Goal: Information Seeking & Learning: Learn about a topic

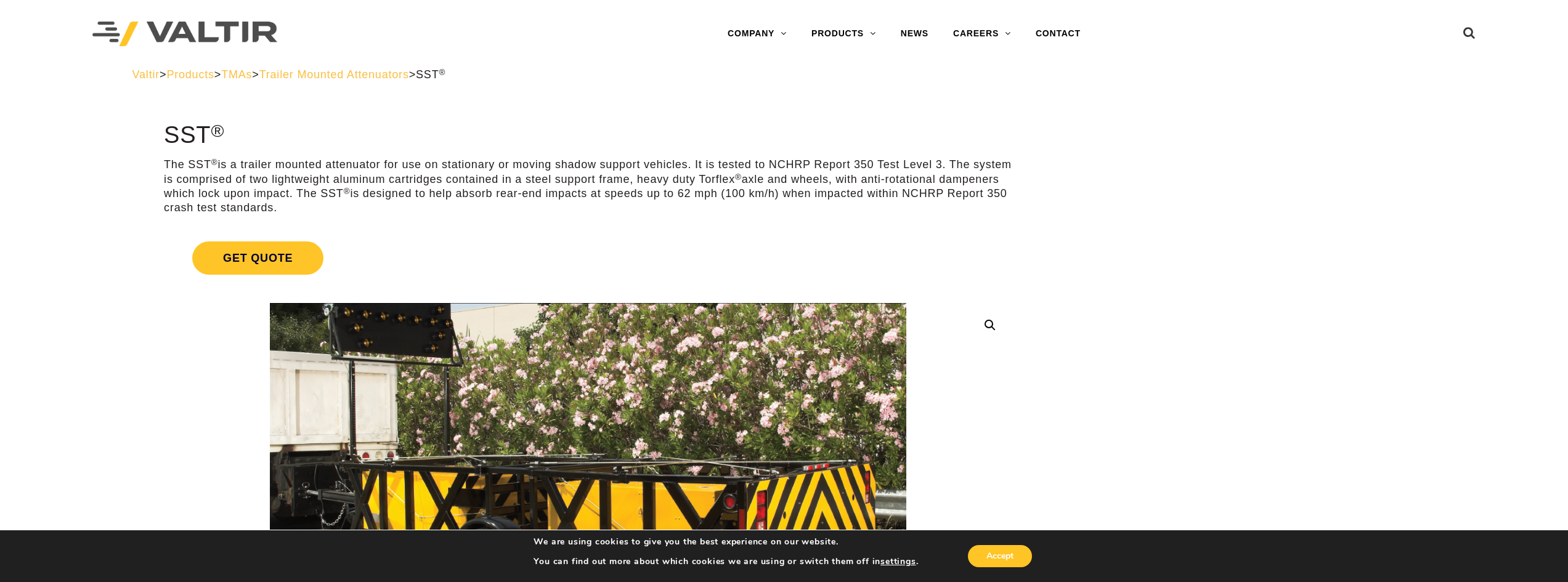
click at [213, 79] on span "Products" at bounding box center [190, 74] width 47 height 13
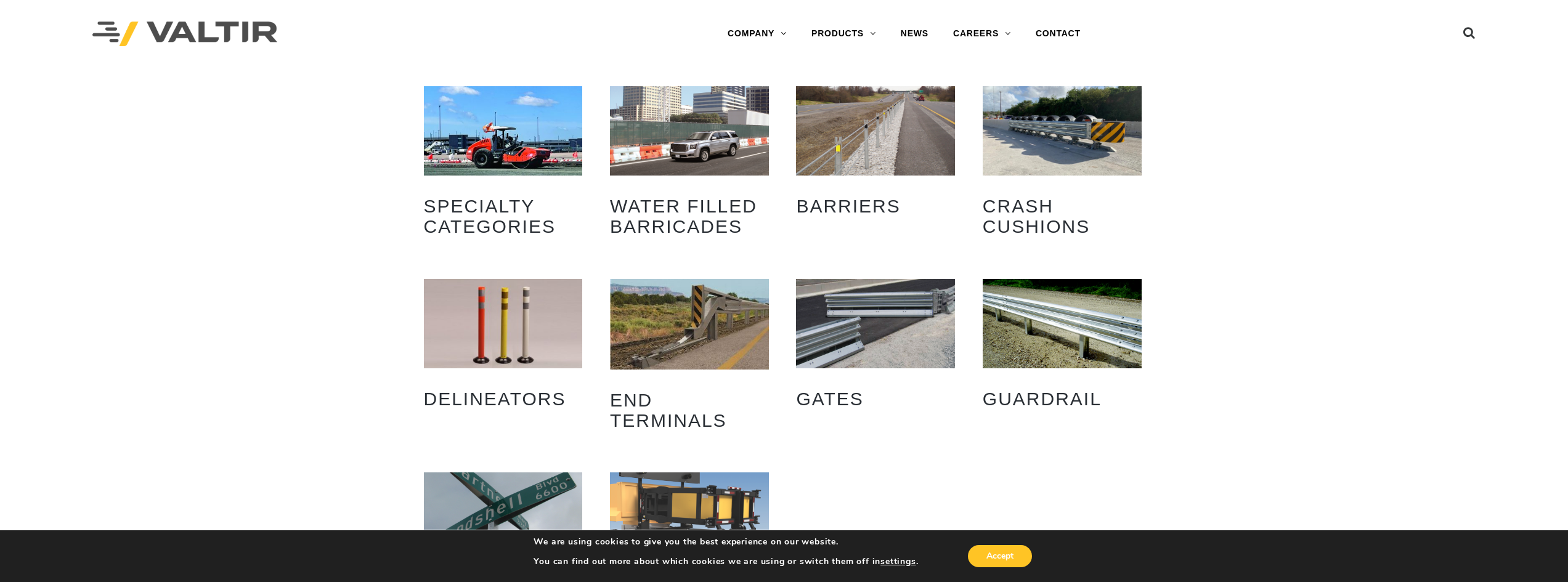
click at [1040, 132] on img "Visit product category Crash Cushions" at bounding box center [1062, 131] width 159 height 89
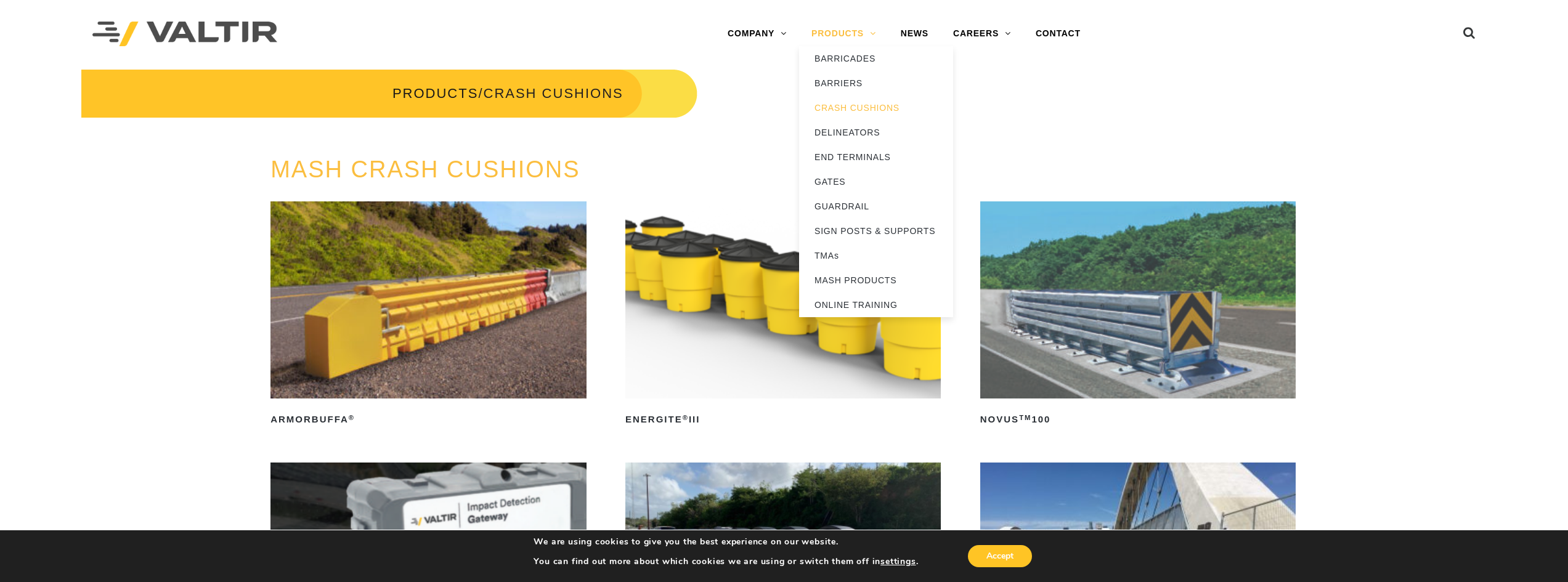
click at [821, 37] on link "PRODUCTS" at bounding box center [844, 34] width 89 height 25
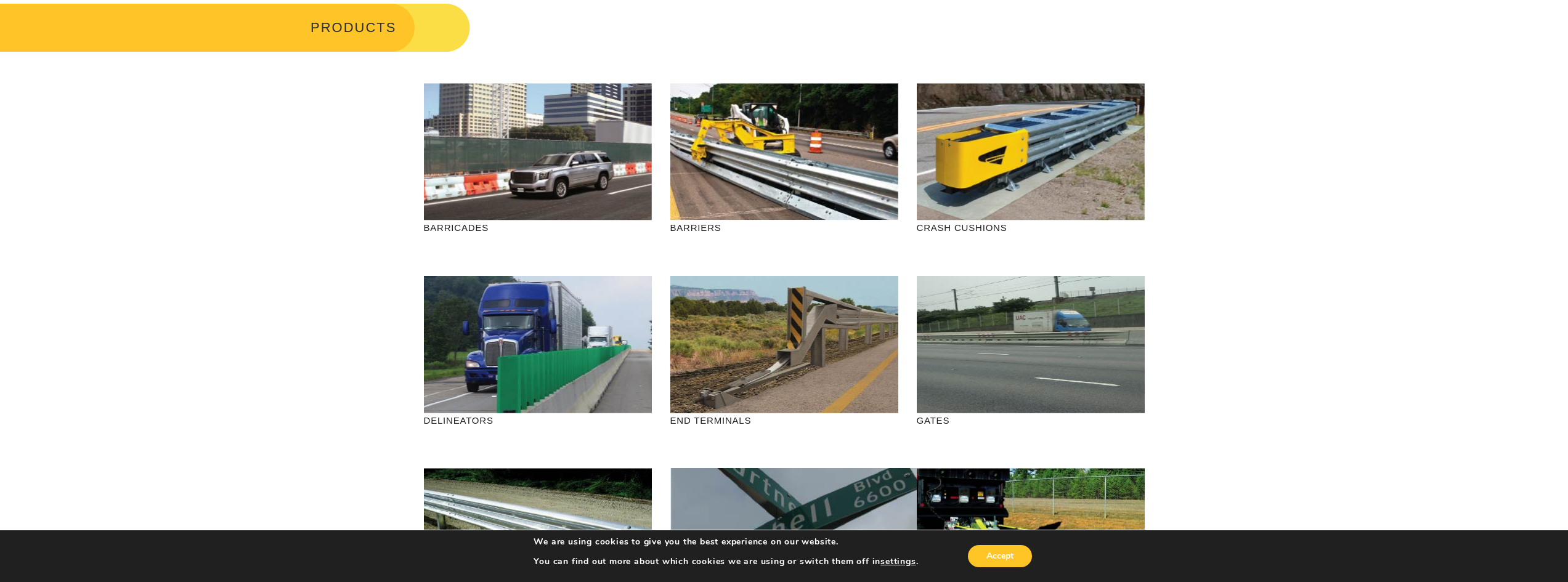
scroll to position [62, 0]
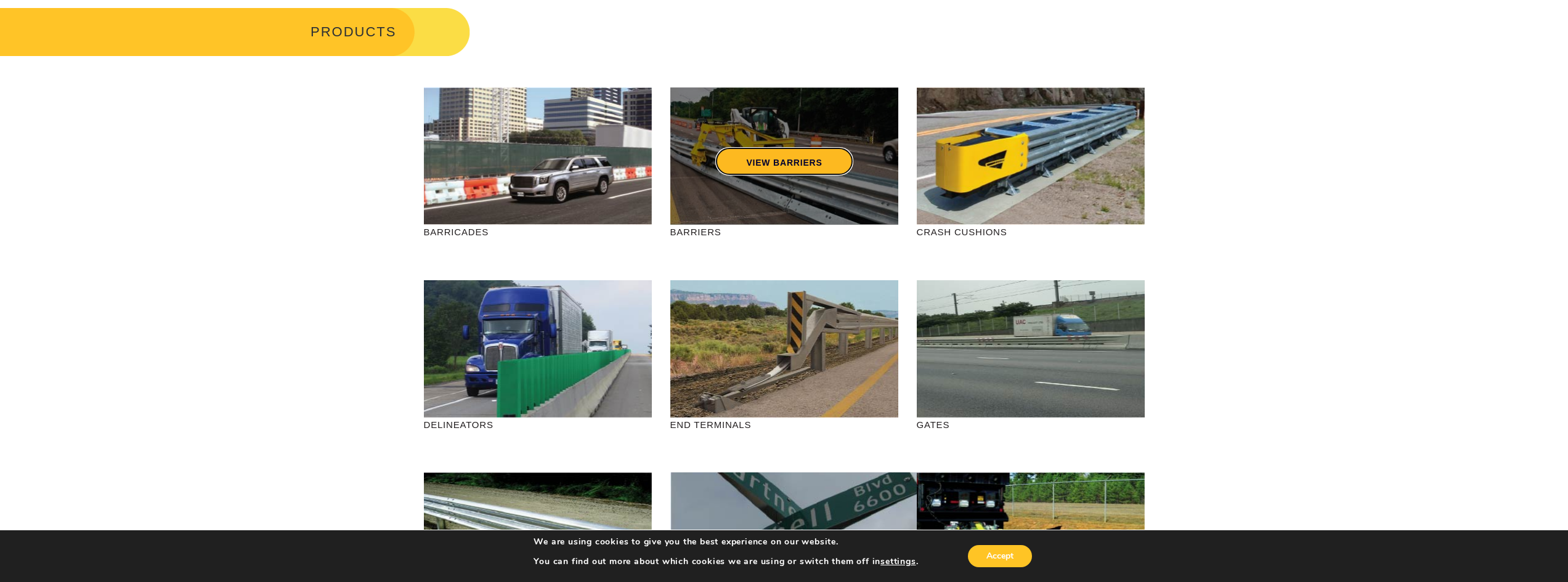
click at [825, 160] on link "VIEW BARRIERS" at bounding box center [783, 161] width 137 height 28
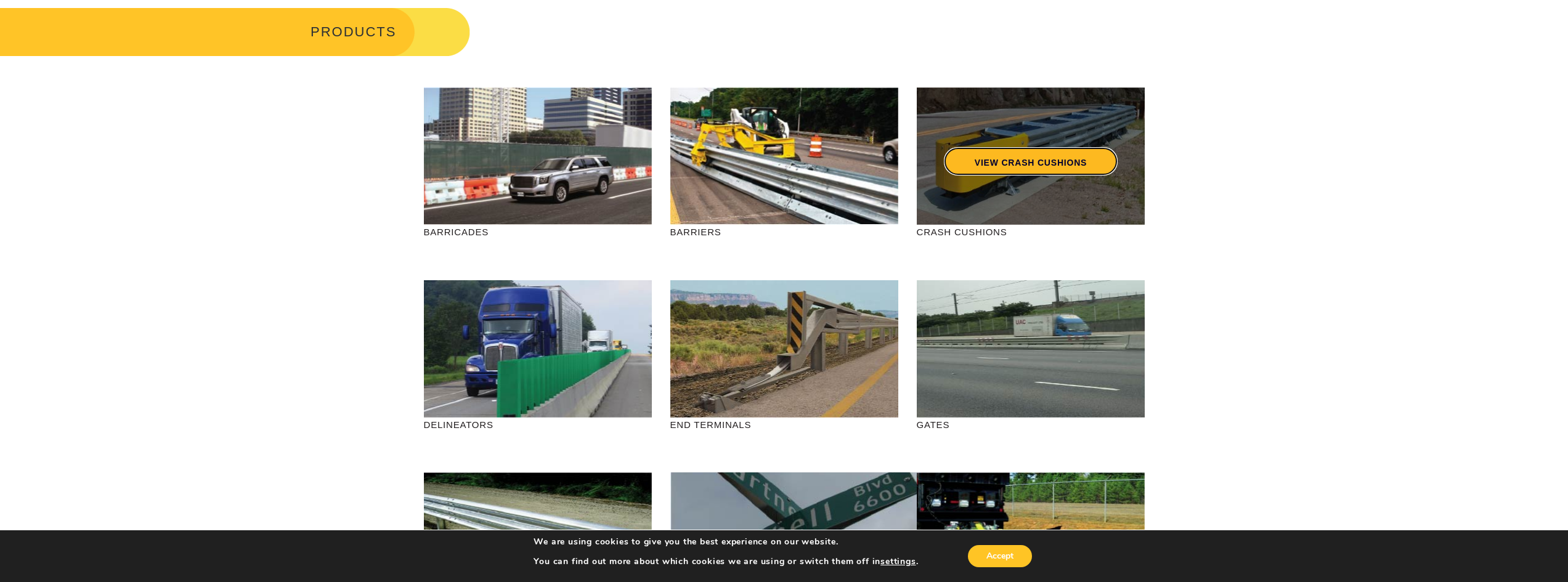
click at [1058, 170] on link "VIEW CRASH CUSHIONS" at bounding box center [1029, 161] width 174 height 28
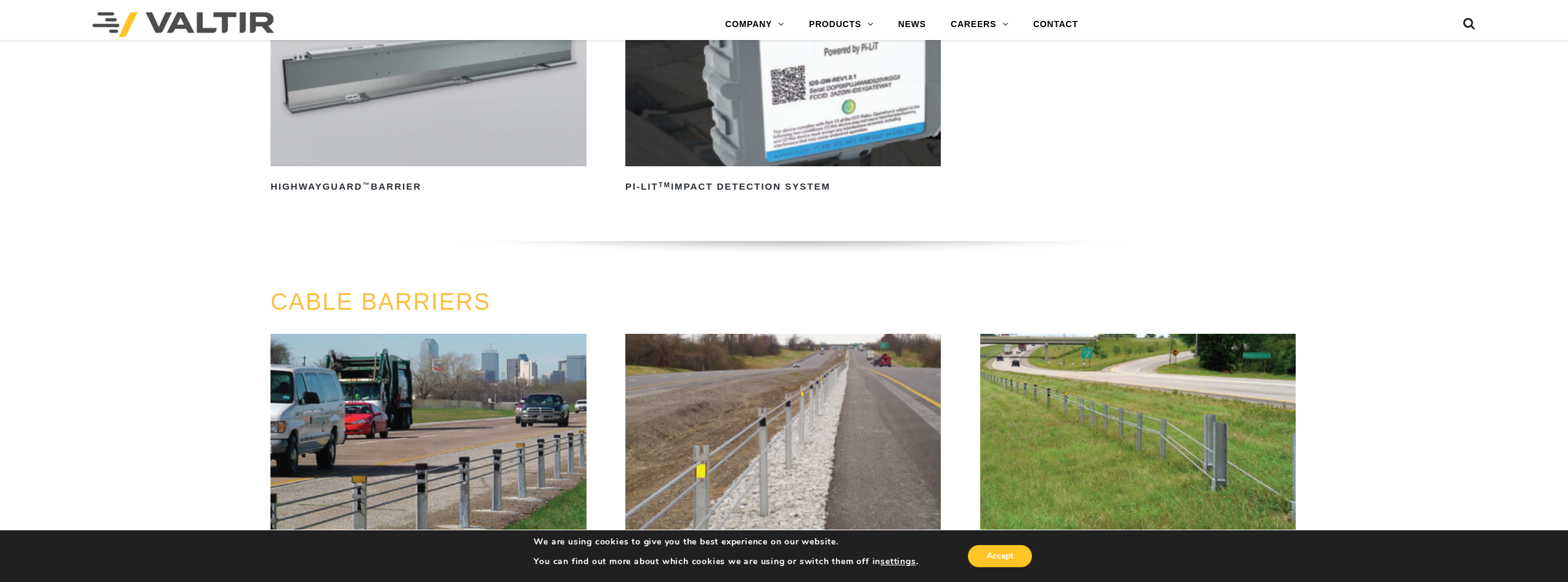
scroll to position [493, 0]
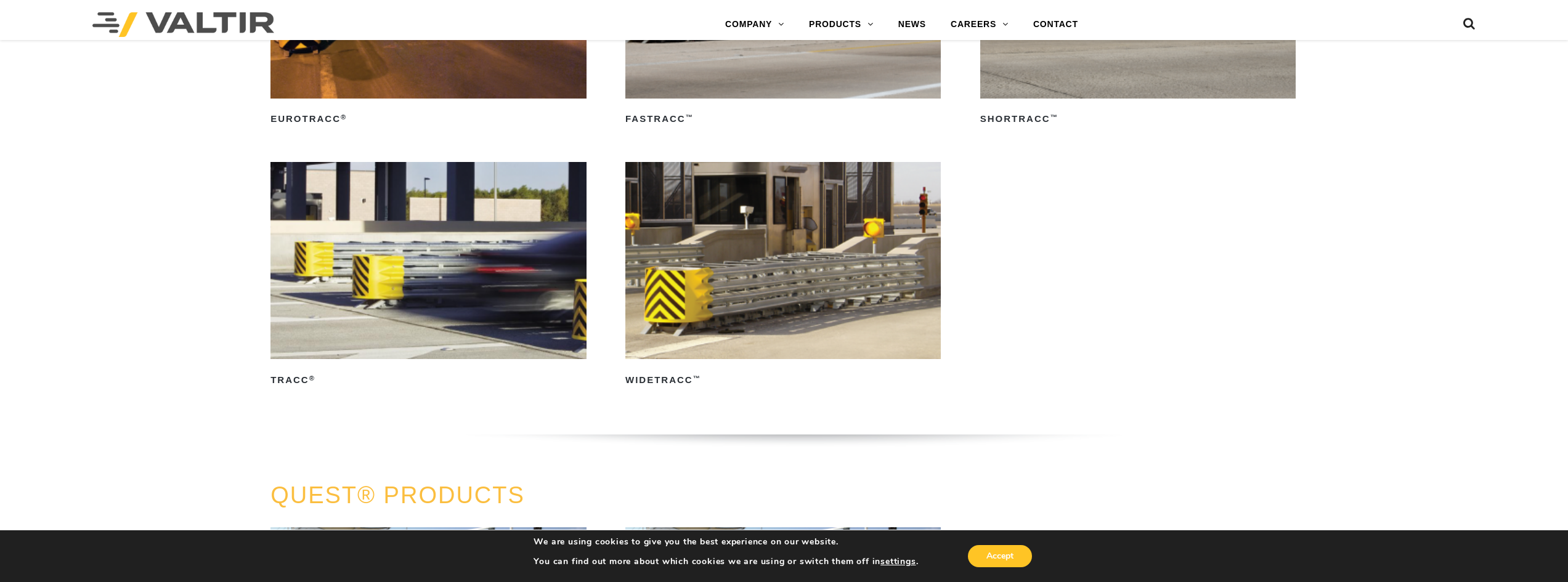
scroll to position [2709, 0]
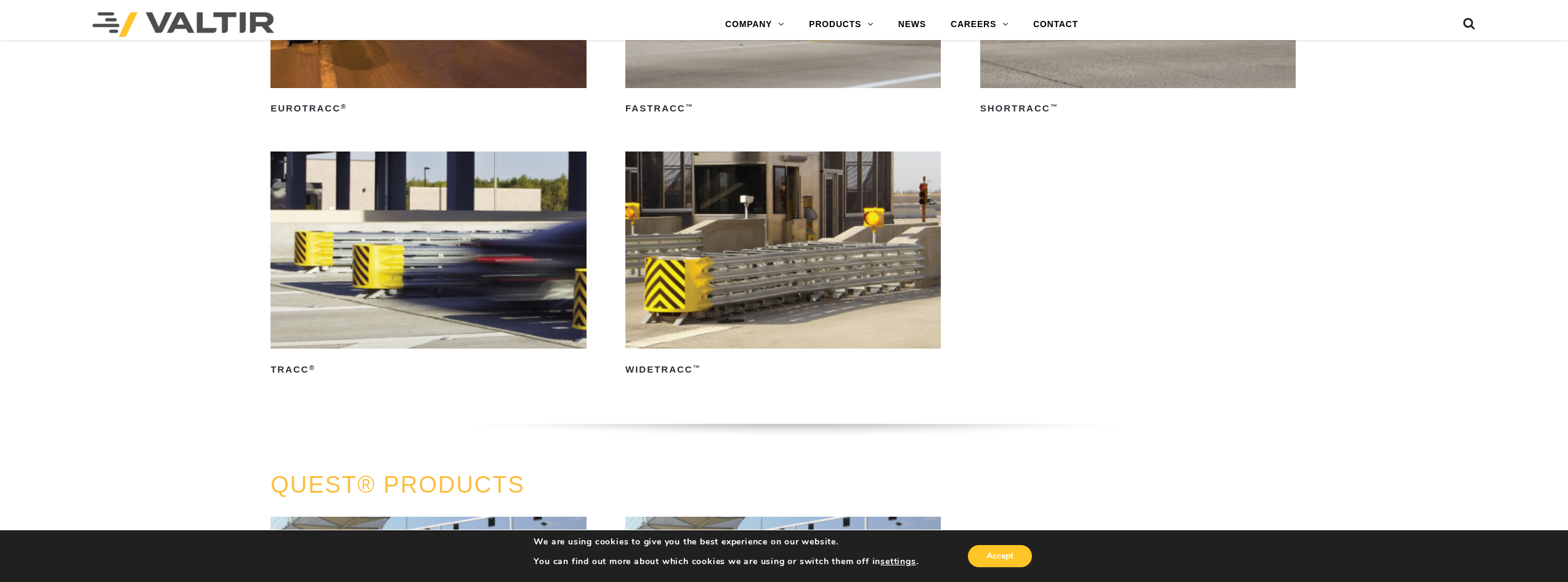
click at [496, 248] on img at bounding box center [428, 250] width 315 height 197
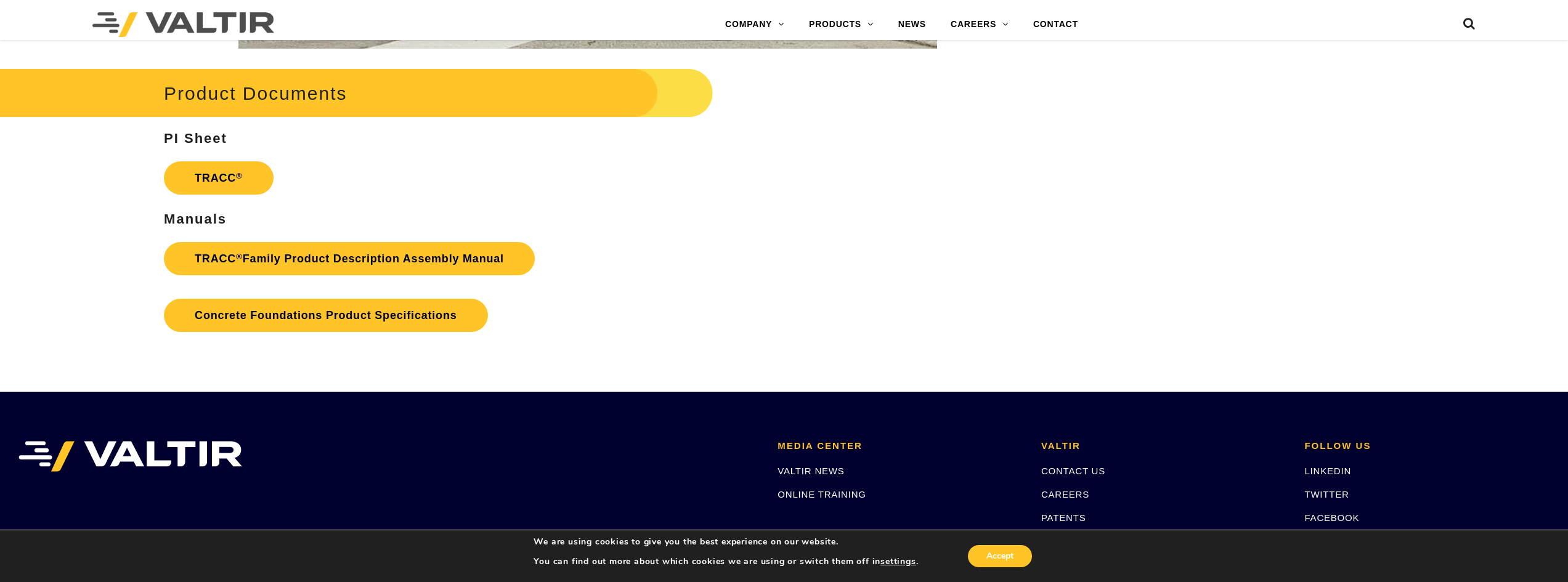
scroll to position [2030, 0]
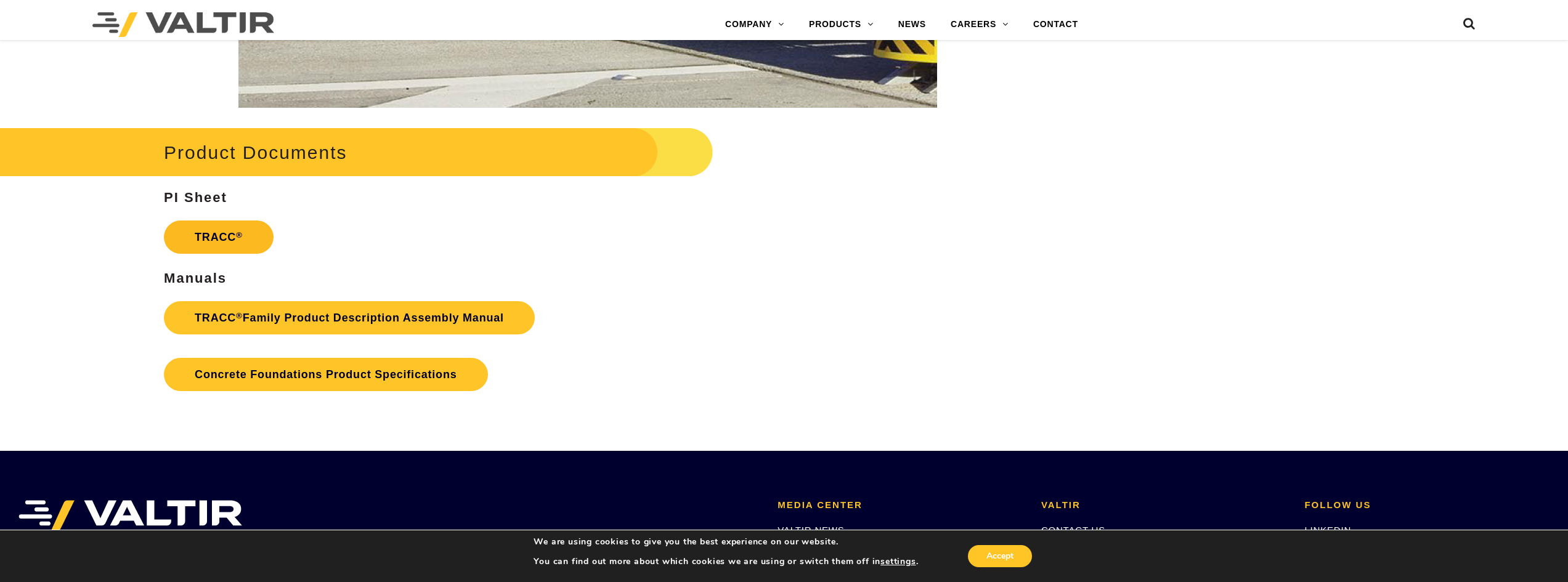
click at [219, 242] on link "TRACC ®" at bounding box center [218, 237] width 110 height 34
click at [326, 329] on link "TRACC ® Family Product Description Assembly Manual" at bounding box center [349, 318] width 371 height 34
